Goal: Find specific page/section: Find specific page/section

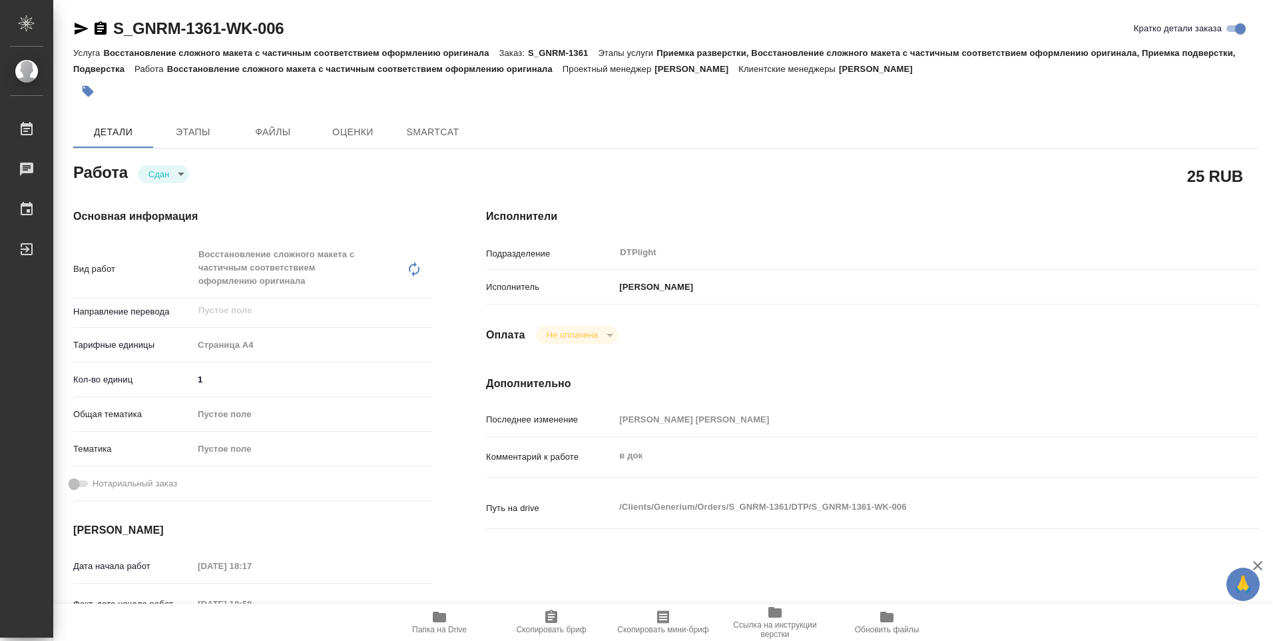
type textarea "x"
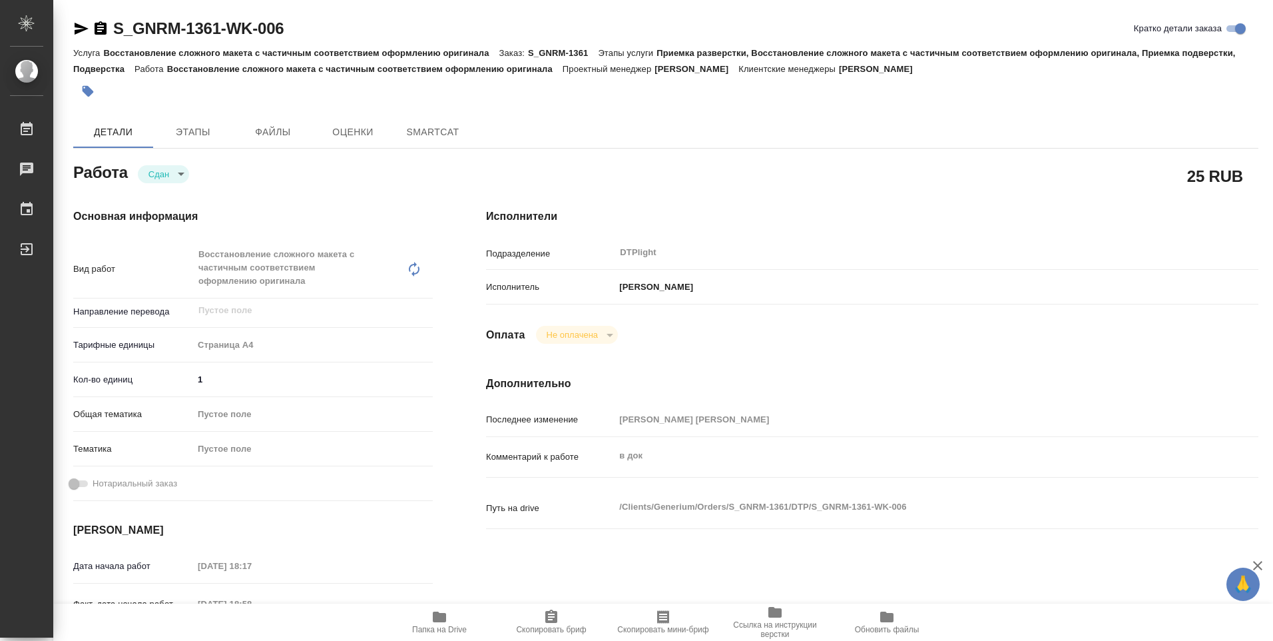
type textarea "x"
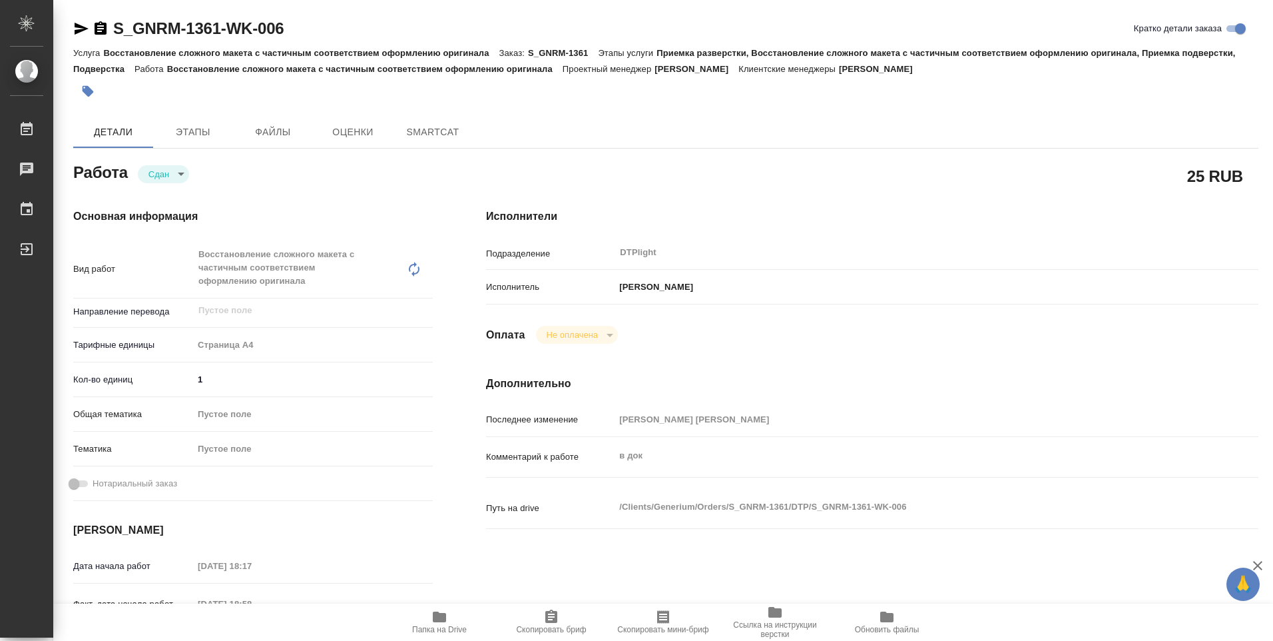
type textarea "x"
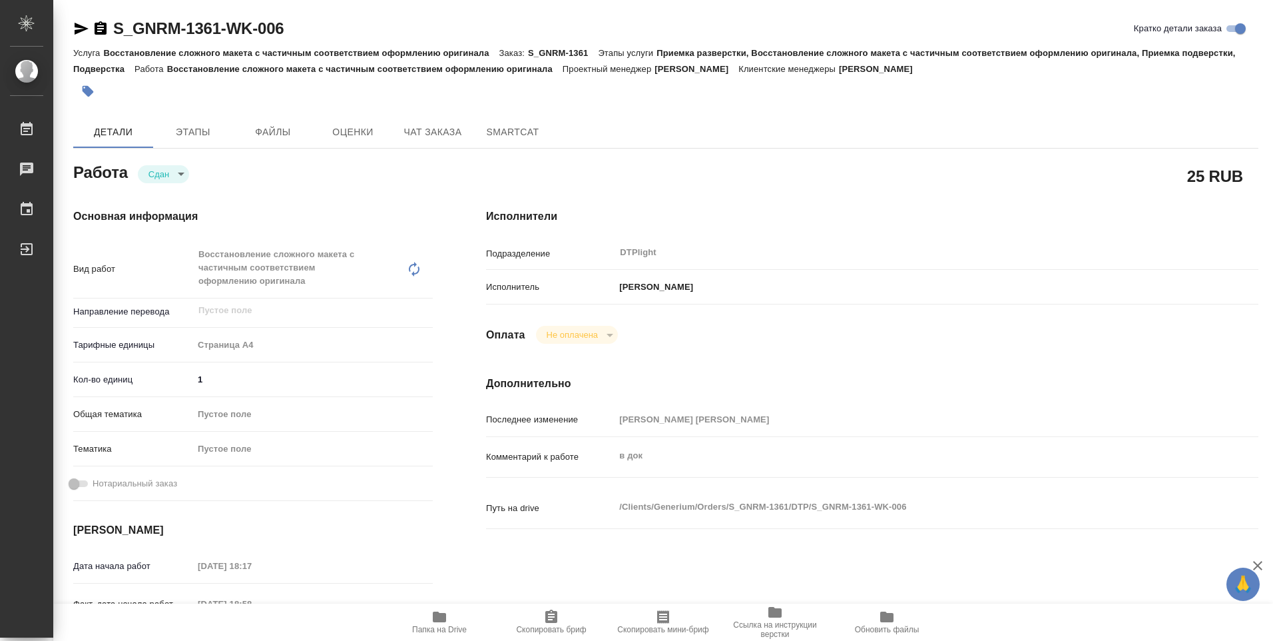
type textarea "x"
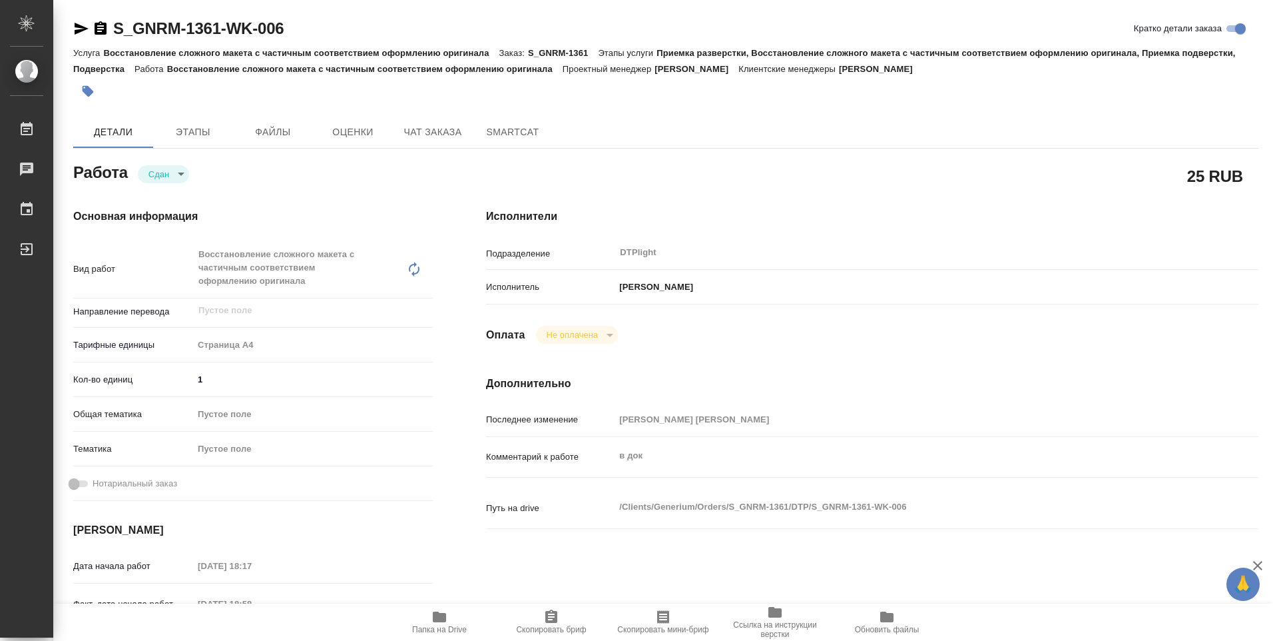
type textarea "x"
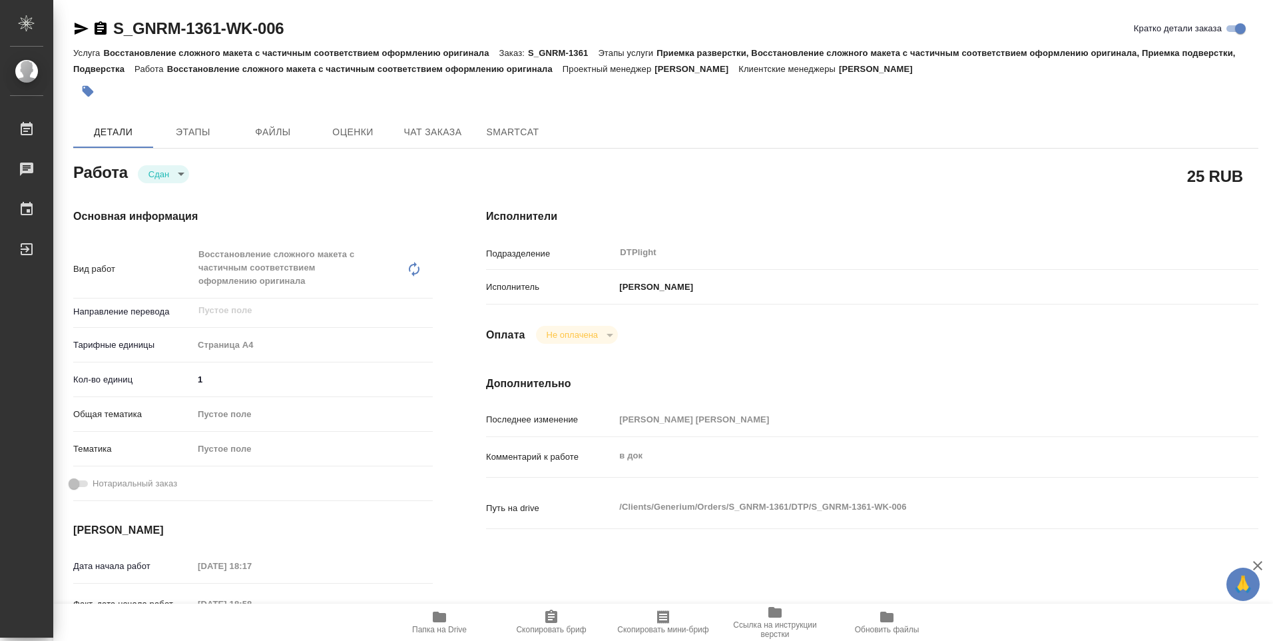
click at [435, 619] on icon "button" at bounding box center [439, 616] width 13 height 11
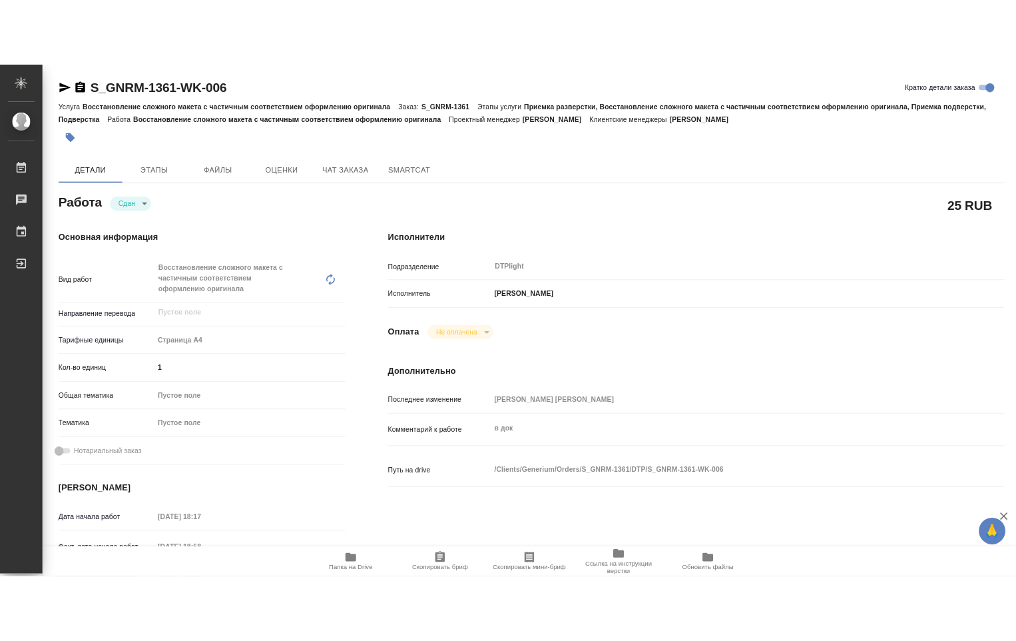
scroll to position [200, 0]
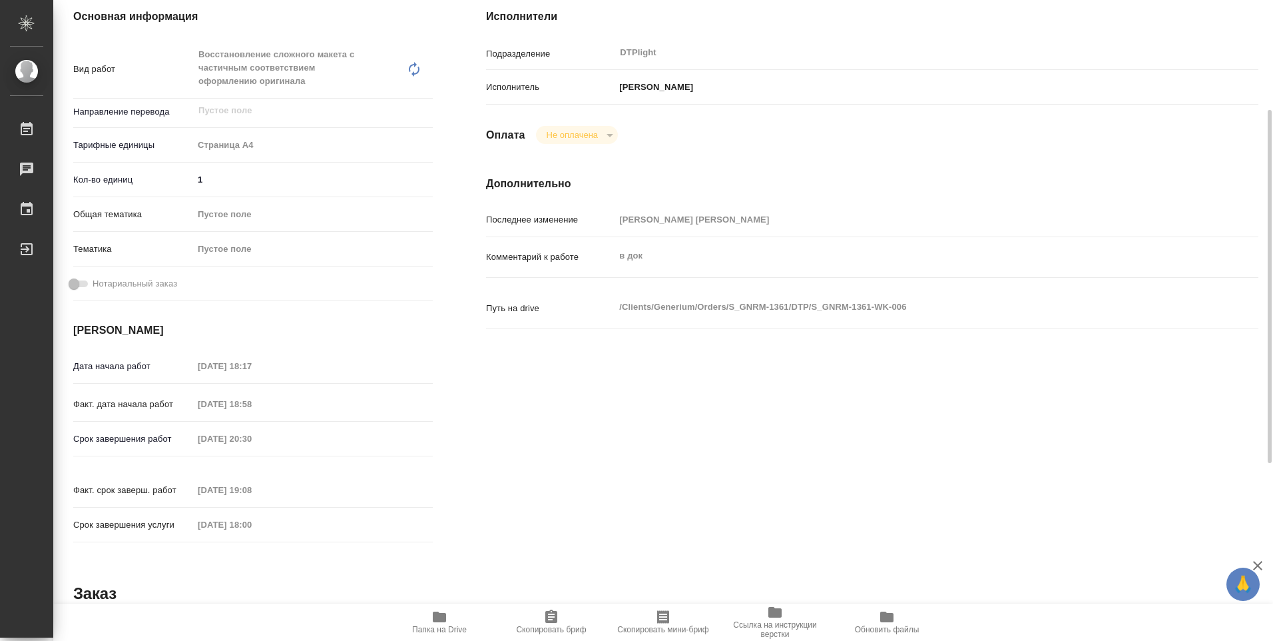
type textarea "x"
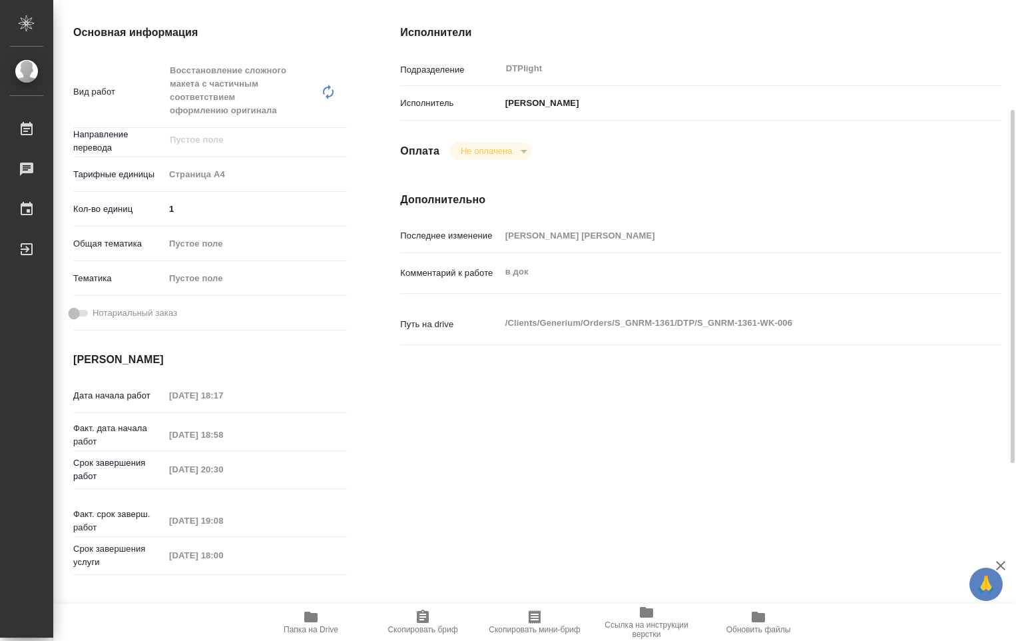
type textarea "x"
